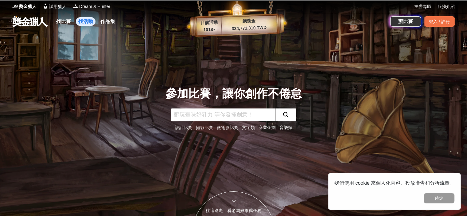
click at [84, 19] on link "找活動" at bounding box center [86, 21] width 20 height 9
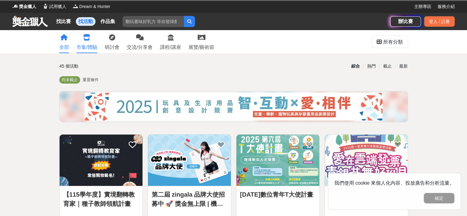
click at [88, 47] on div "市集/體驗" at bounding box center [86, 47] width 21 height 7
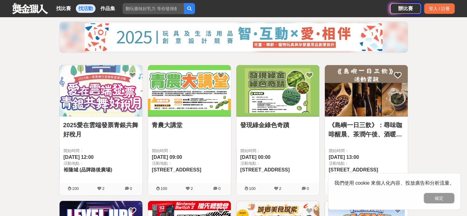
scroll to position [92, 0]
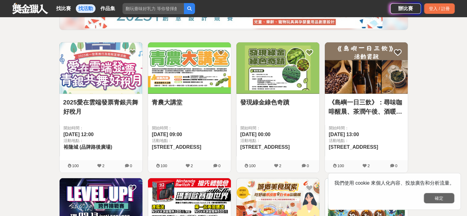
click at [453, 201] on button "確定" at bounding box center [439, 198] width 31 height 10
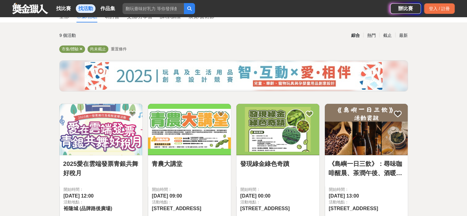
scroll to position [184, 0]
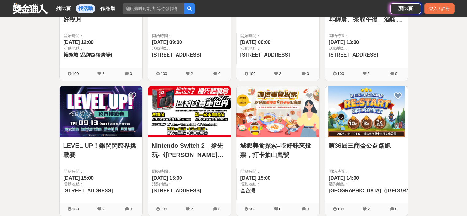
click at [358, 147] on link "第36屆三商盃公益路跑" at bounding box center [367, 145] width 76 height 9
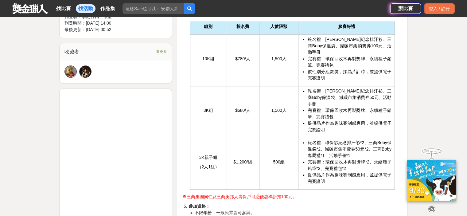
scroll to position [461, 0]
